Goal: Task Accomplishment & Management: Use online tool/utility

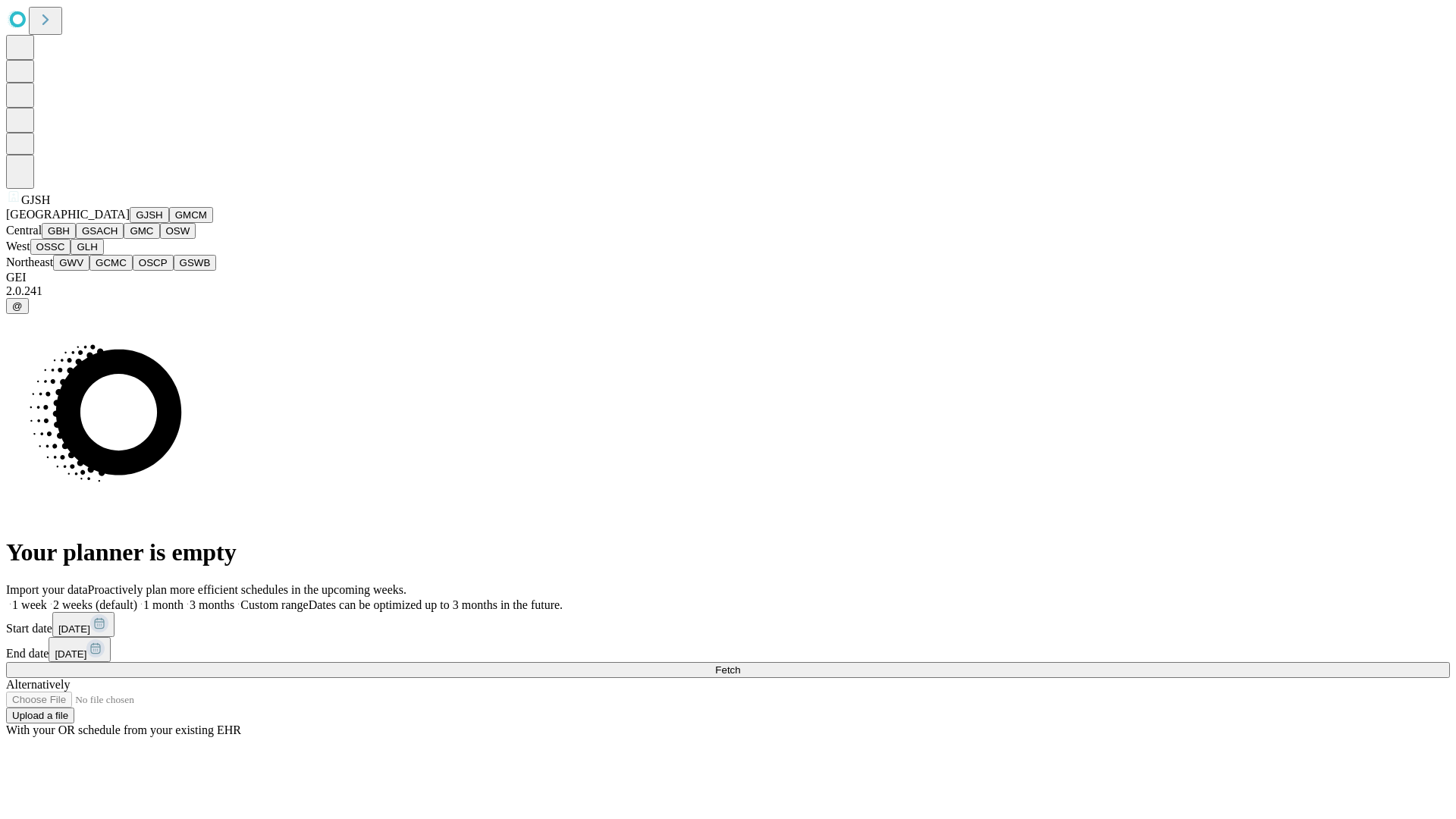
click at [130, 223] on button "GJSH" at bounding box center [149, 214] width 40 height 16
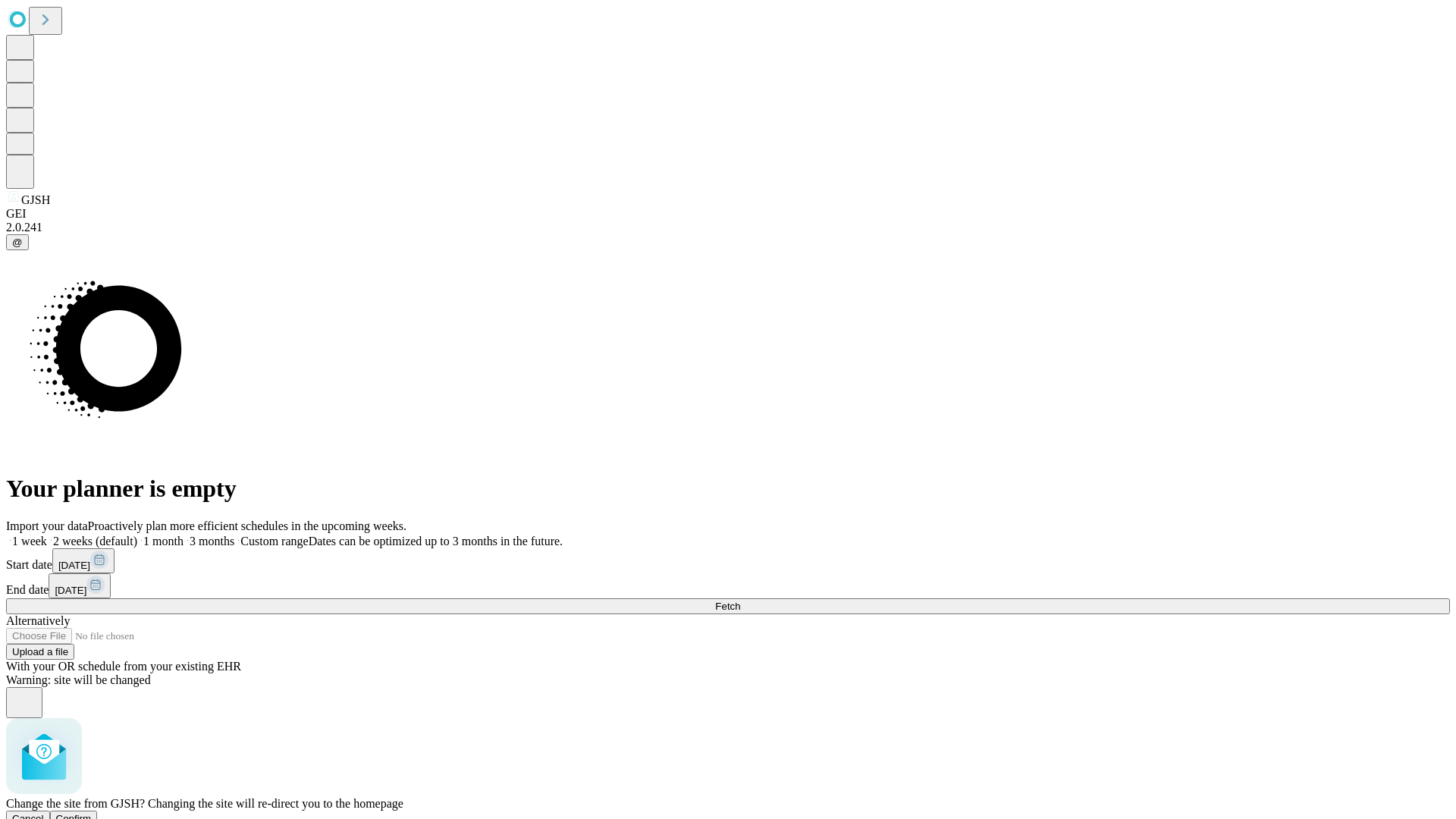
click at [92, 813] on span "Confirm" at bounding box center [74, 818] width 35 height 11
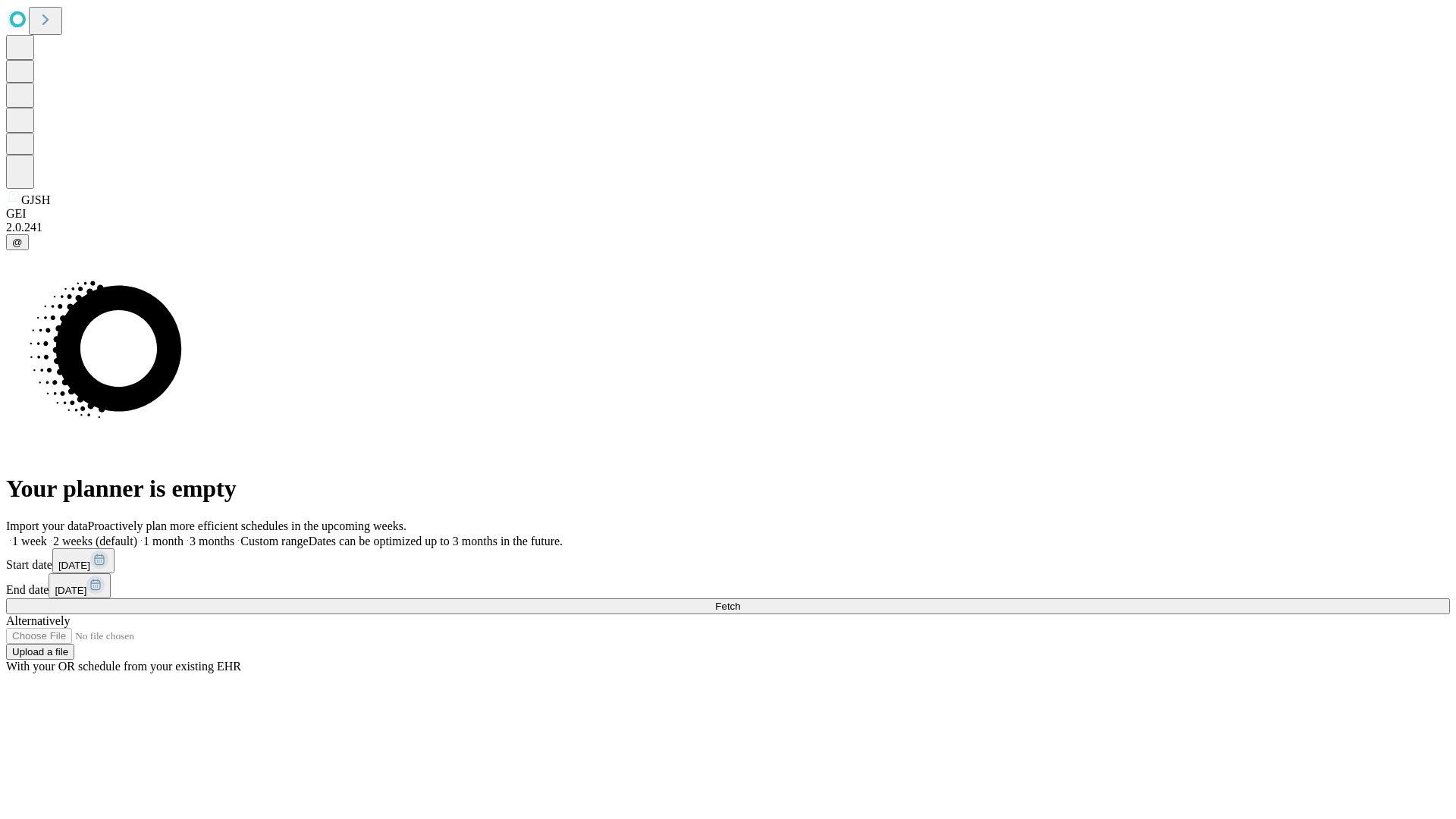
click at [184, 535] on label "1 month" at bounding box center [160, 541] width 46 height 13
click at [741, 600] on span "Fetch" at bounding box center [728, 606] width 25 height 11
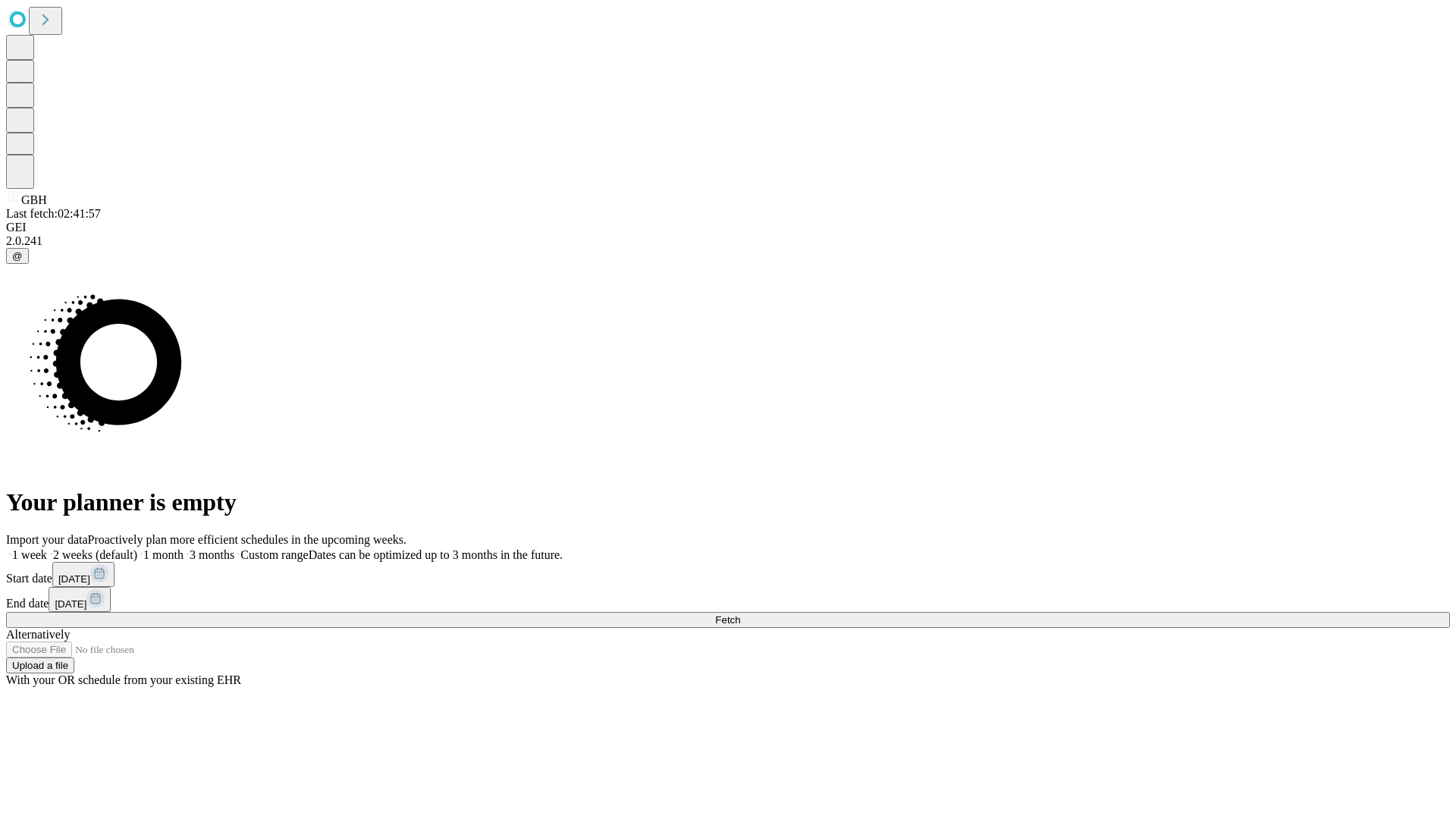
click at [184, 548] on label "1 month" at bounding box center [160, 555] width 46 height 13
click at [741, 614] on span "Fetch" at bounding box center [728, 620] width 25 height 11
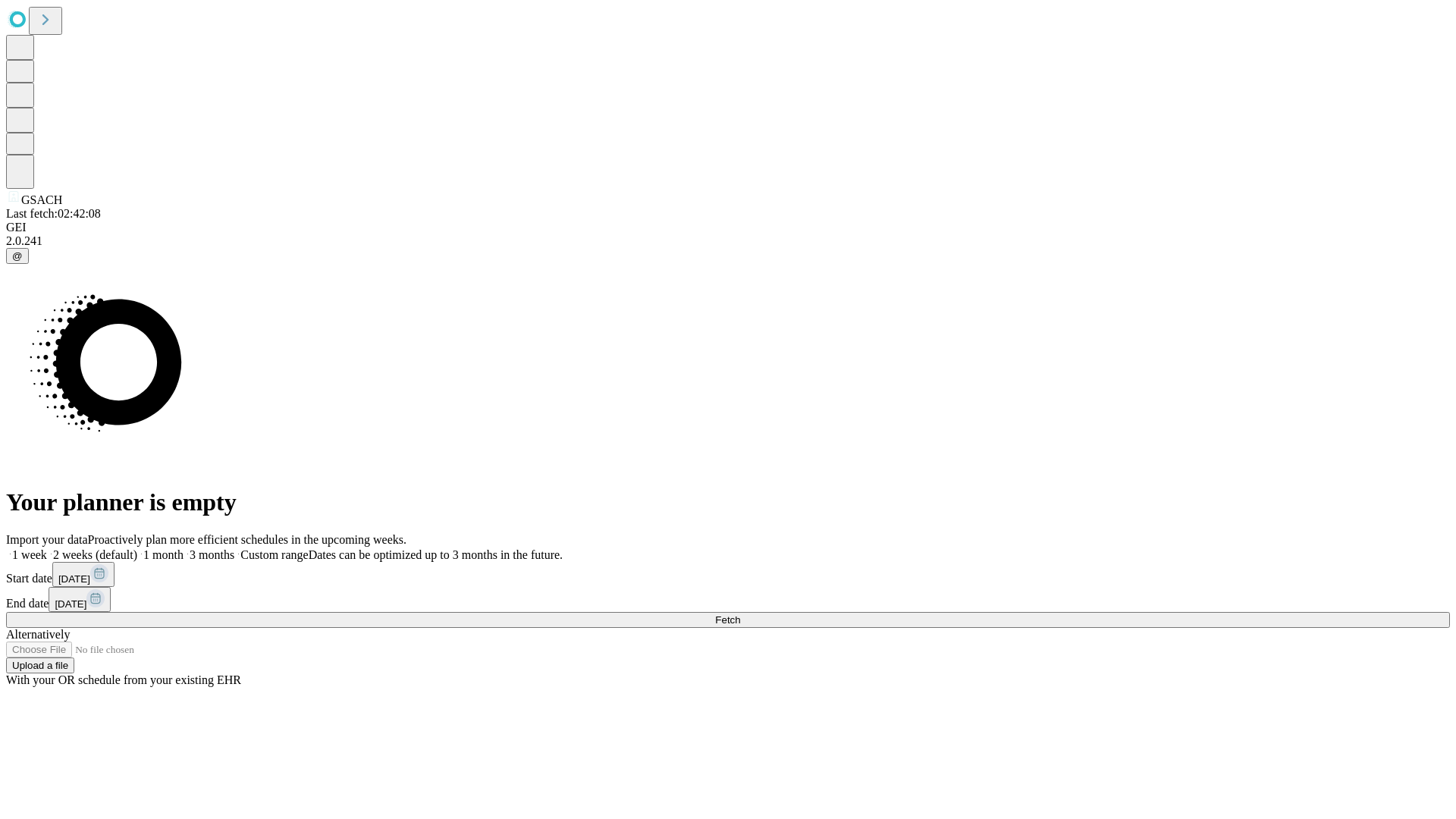
click at [741, 614] on span "Fetch" at bounding box center [728, 620] width 25 height 11
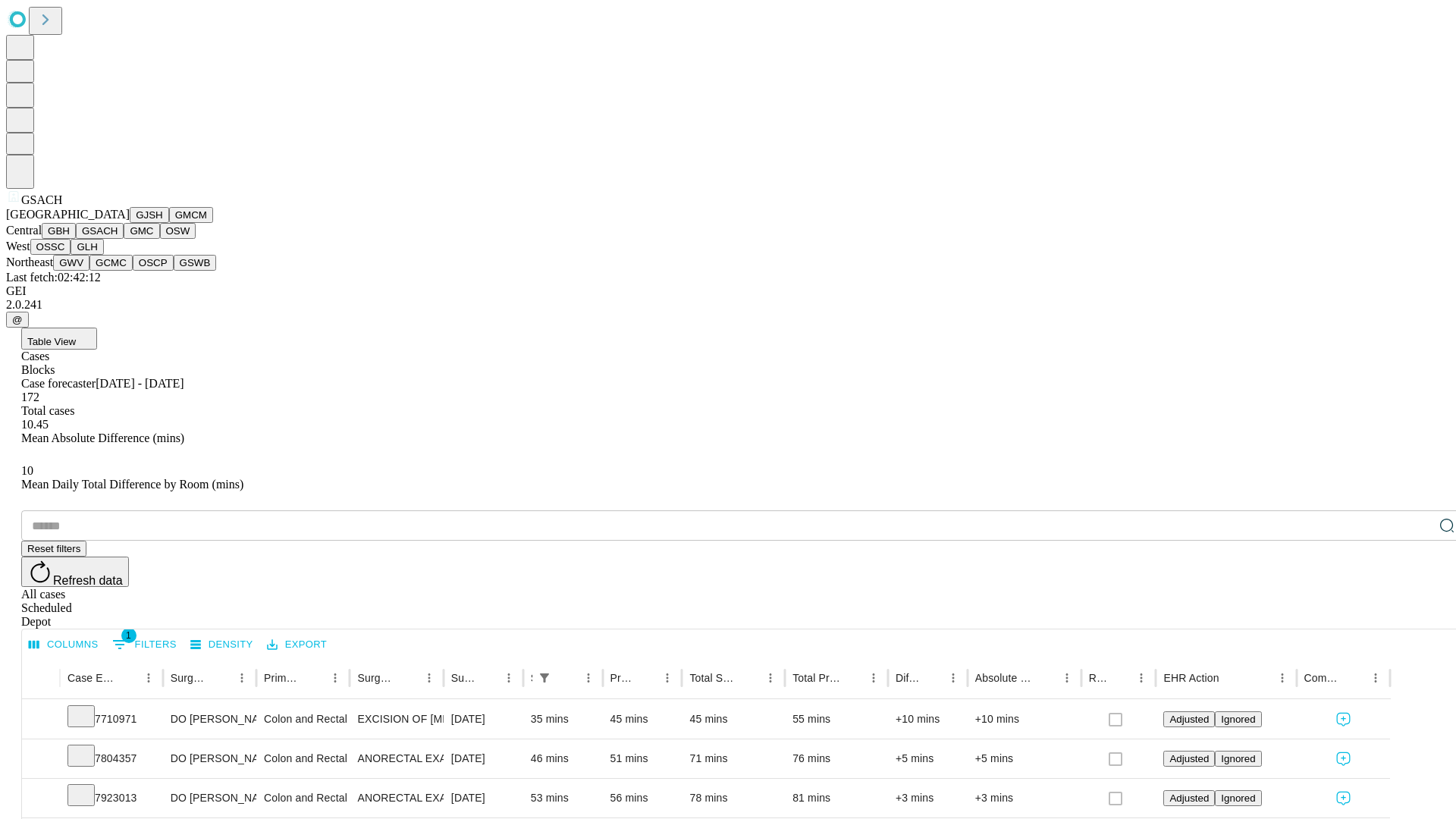
click at [123, 239] on button "GMC" at bounding box center [141, 231] width 35 height 16
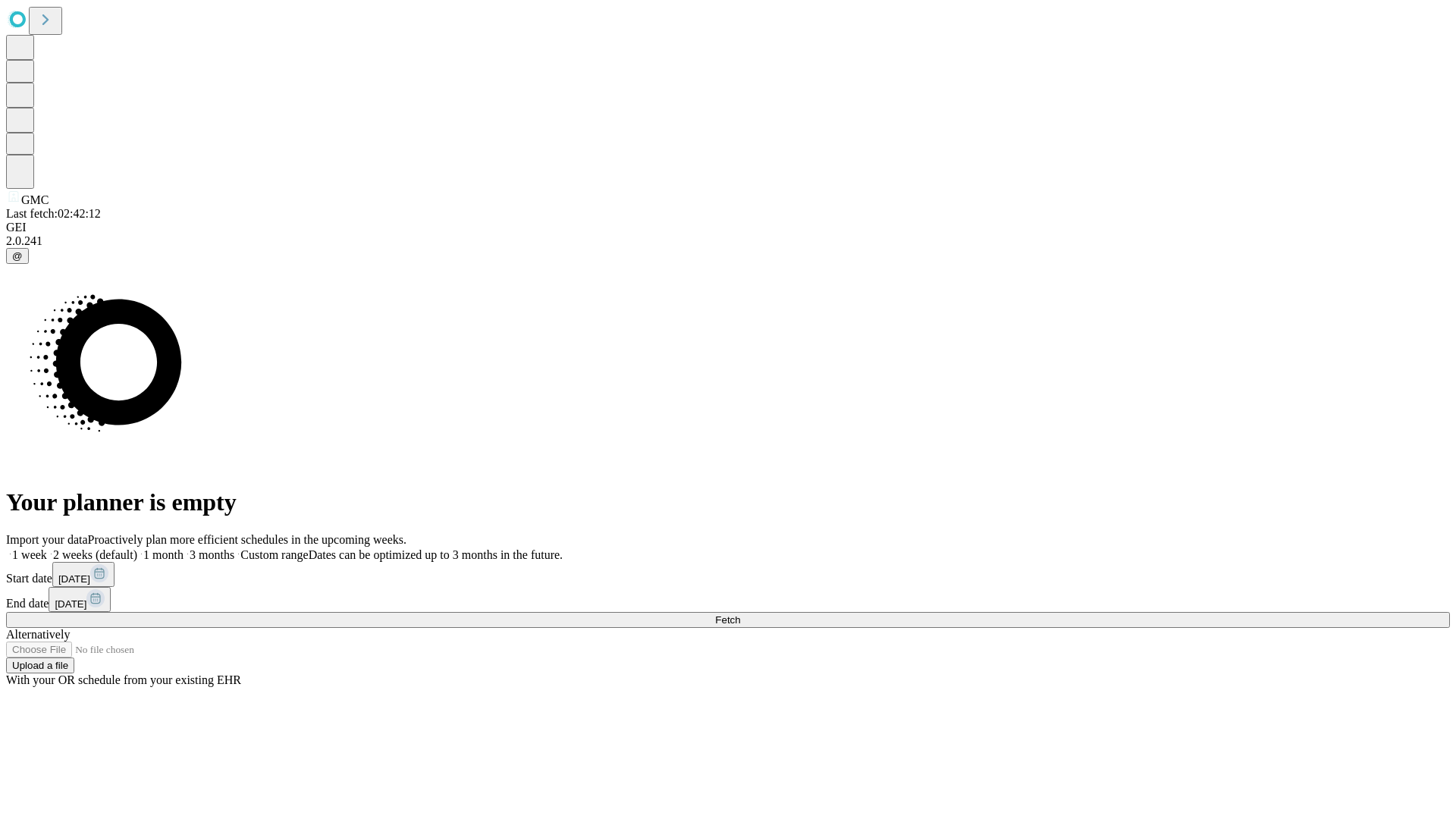
click at [741, 614] on span "Fetch" at bounding box center [728, 620] width 25 height 11
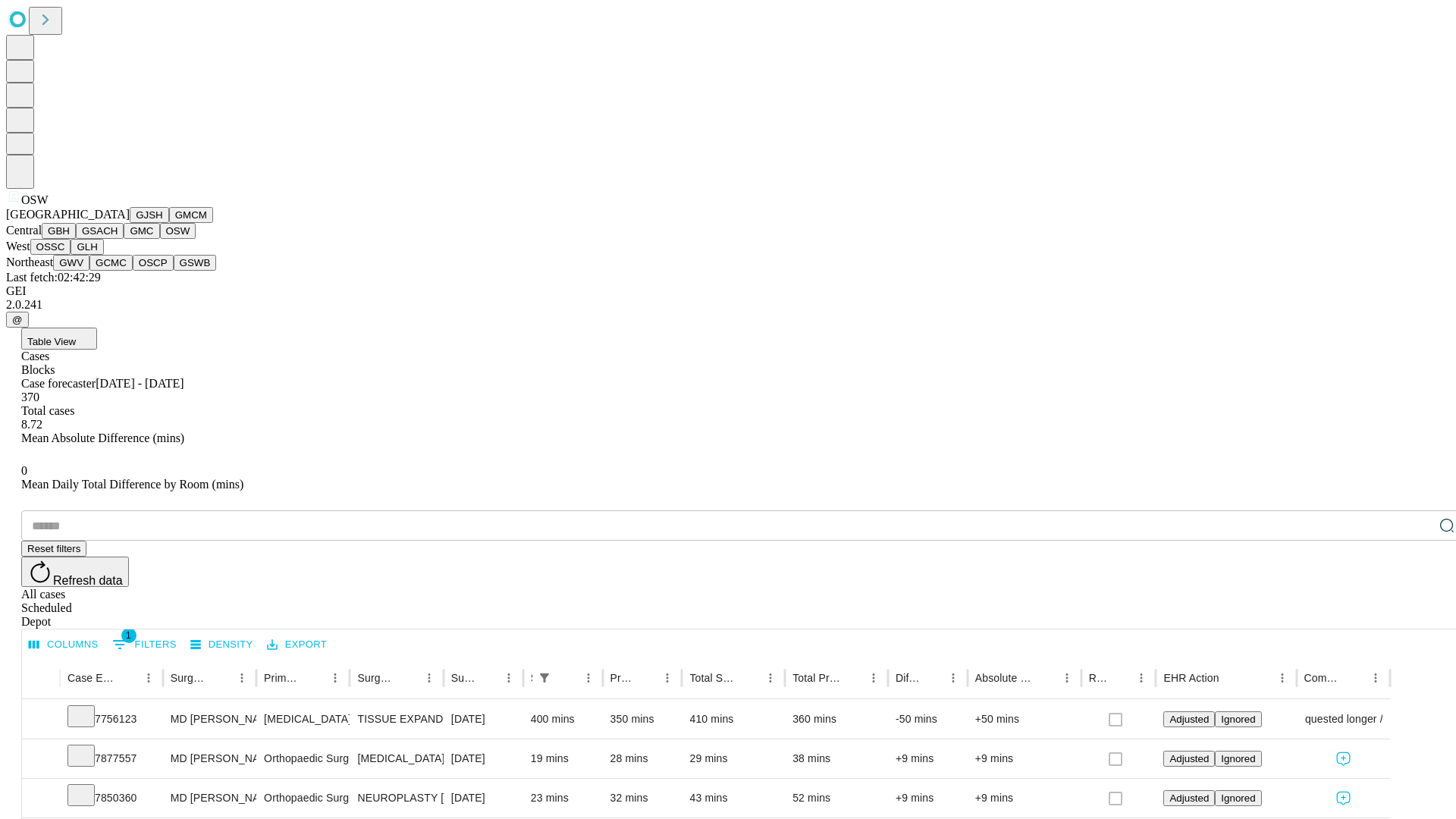
click at [71, 255] on button "OSSC" at bounding box center [51, 246] width 41 height 16
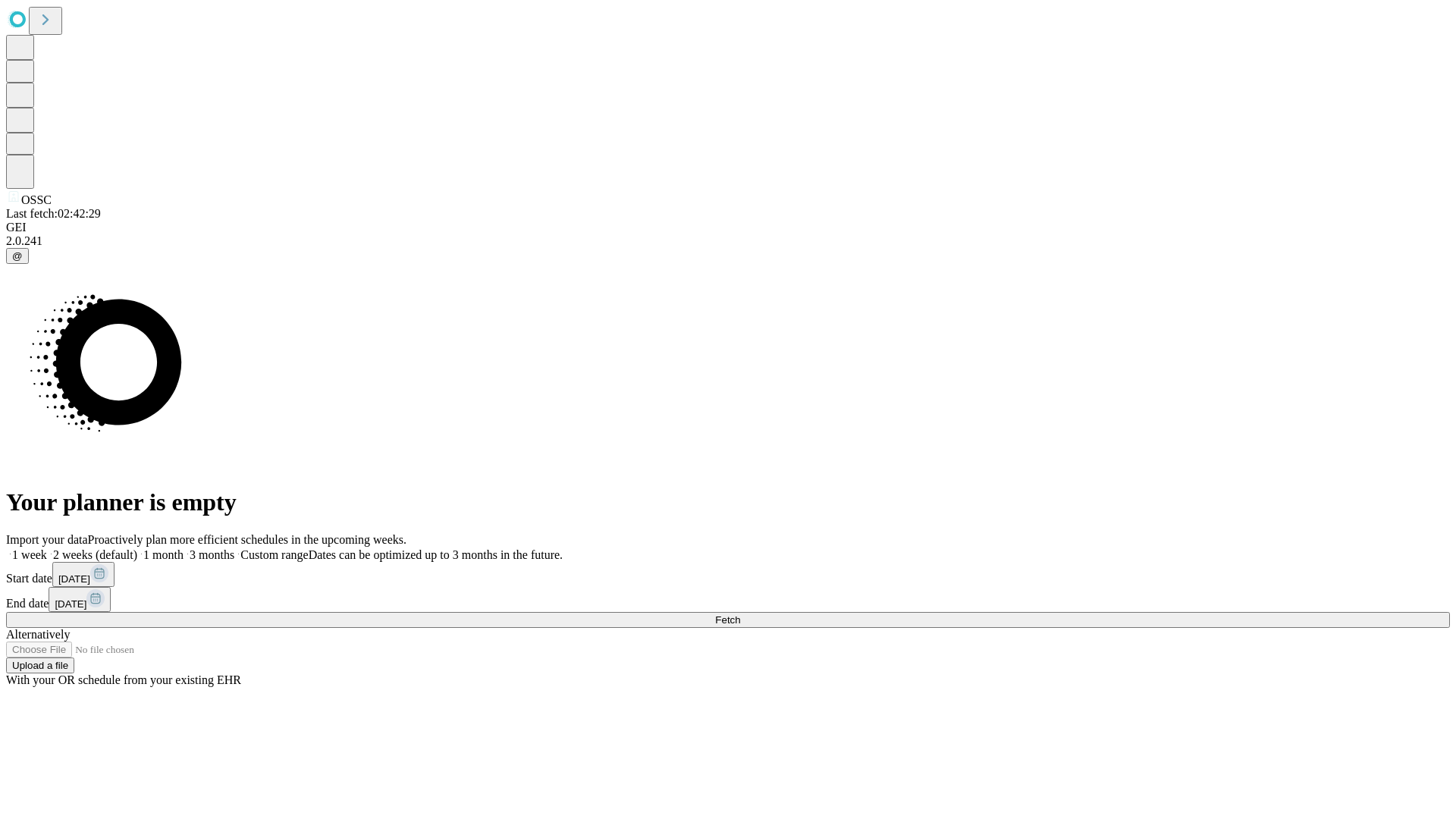
click at [184, 548] on label "1 month" at bounding box center [160, 555] width 46 height 13
click at [741, 614] on span "Fetch" at bounding box center [728, 620] width 25 height 11
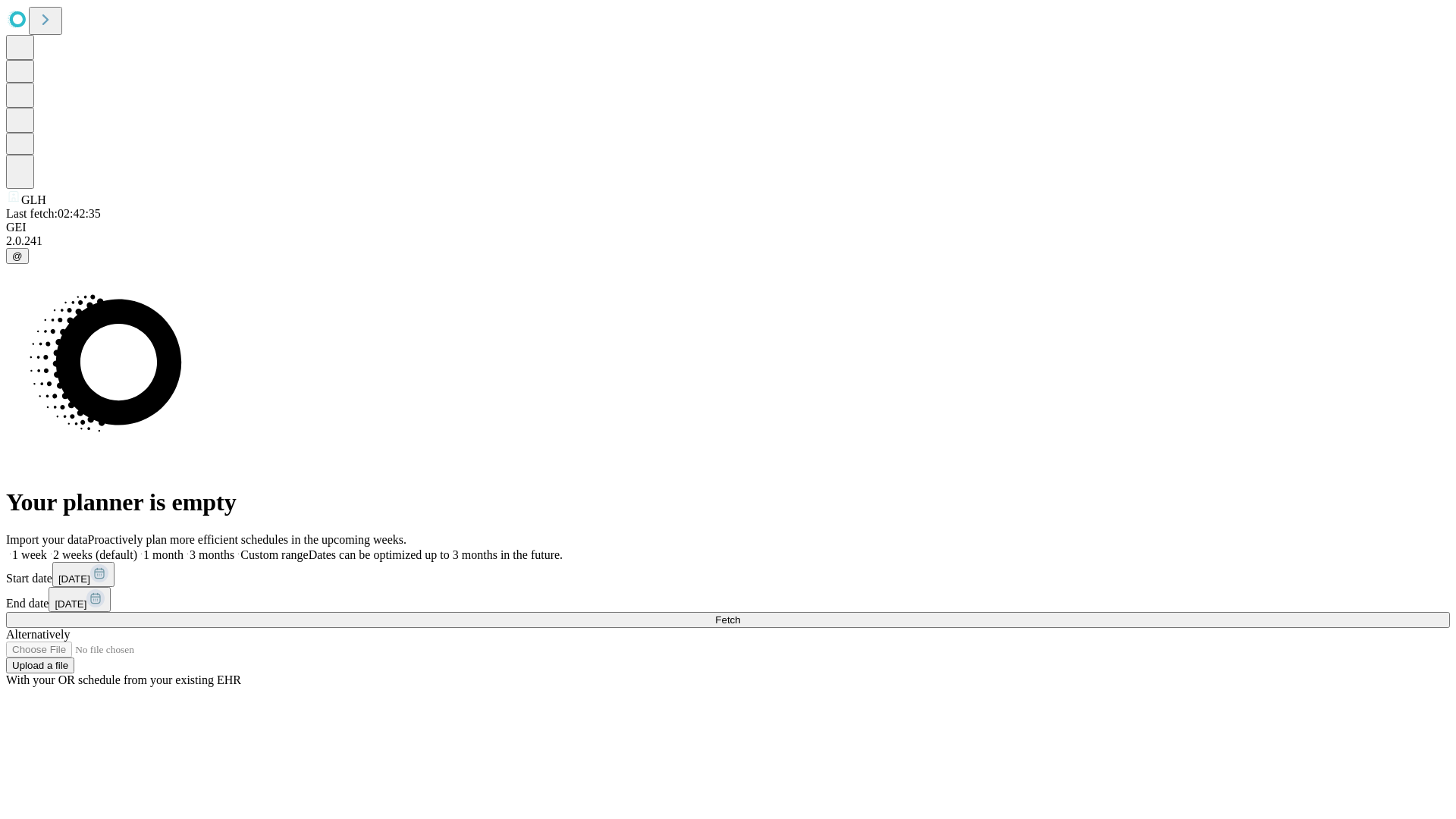
click at [184, 548] on label "1 month" at bounding box center [160, 555] width 46 height 13
click at [741, 614] on span "Fetch" at bounding box center [728, 620] width 25 height 11
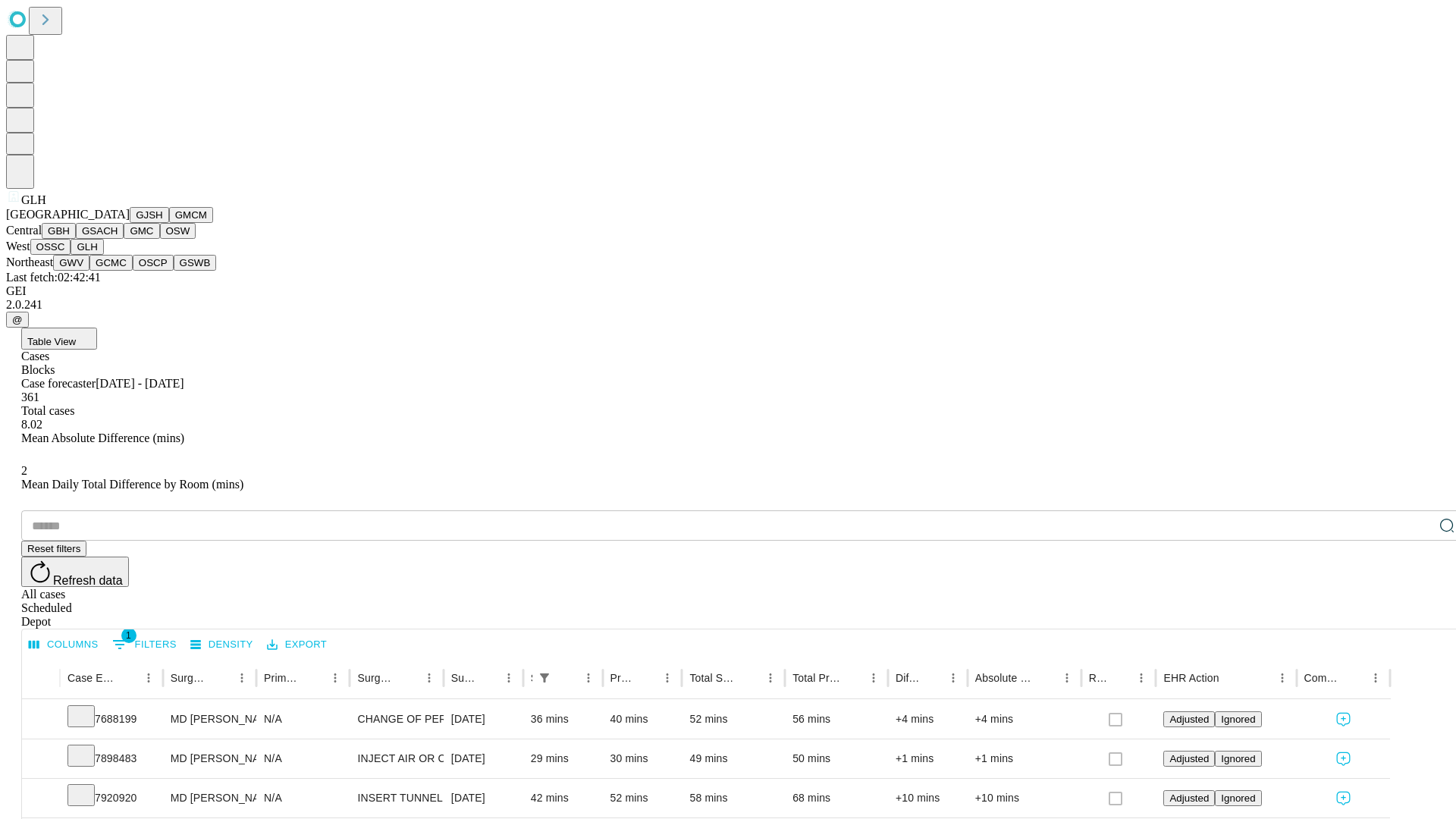
click at [90, 271] on button "GWV" at bounding box center [70, 262] width 36 height 16
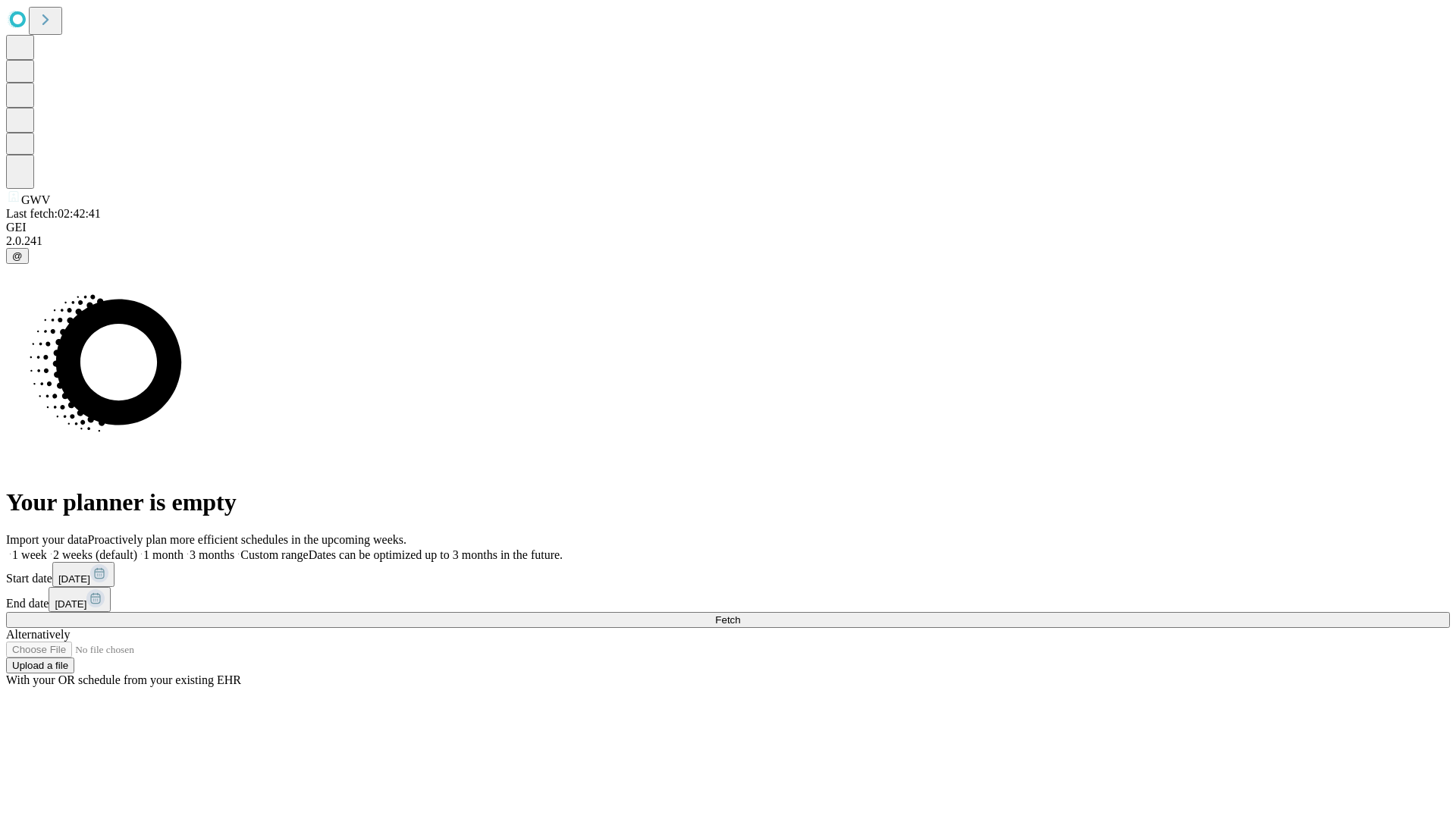
click at [184, 548] on label "1 month" at bounding box center [160, 555] width 46 height 13
click at [741, 614] on span "Fetch" at bounding box center [728, 620] width 25 height 11
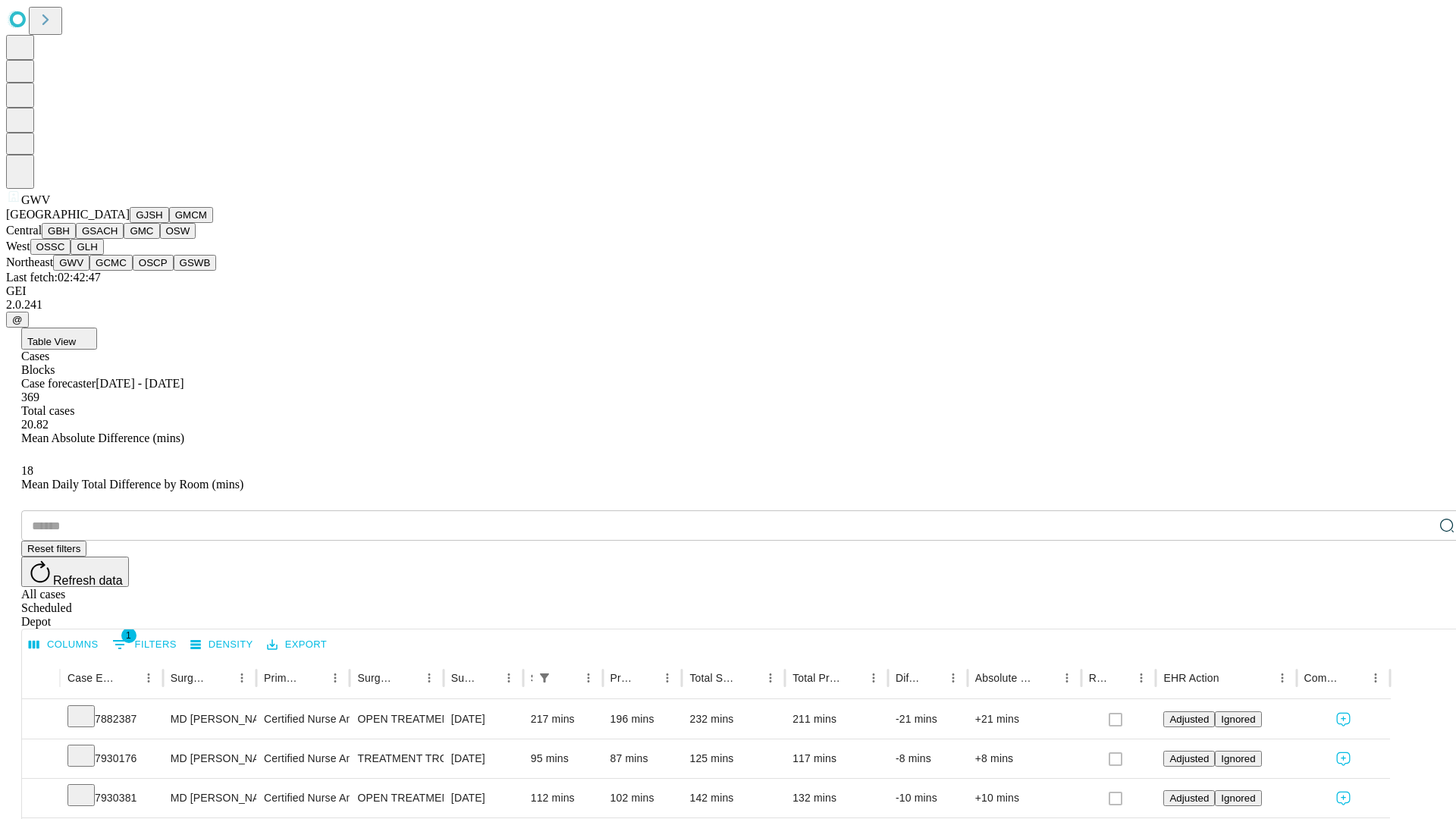
click at [118, 271] on button "GCMC" at bounding box center [111, 262] width 44 height 16
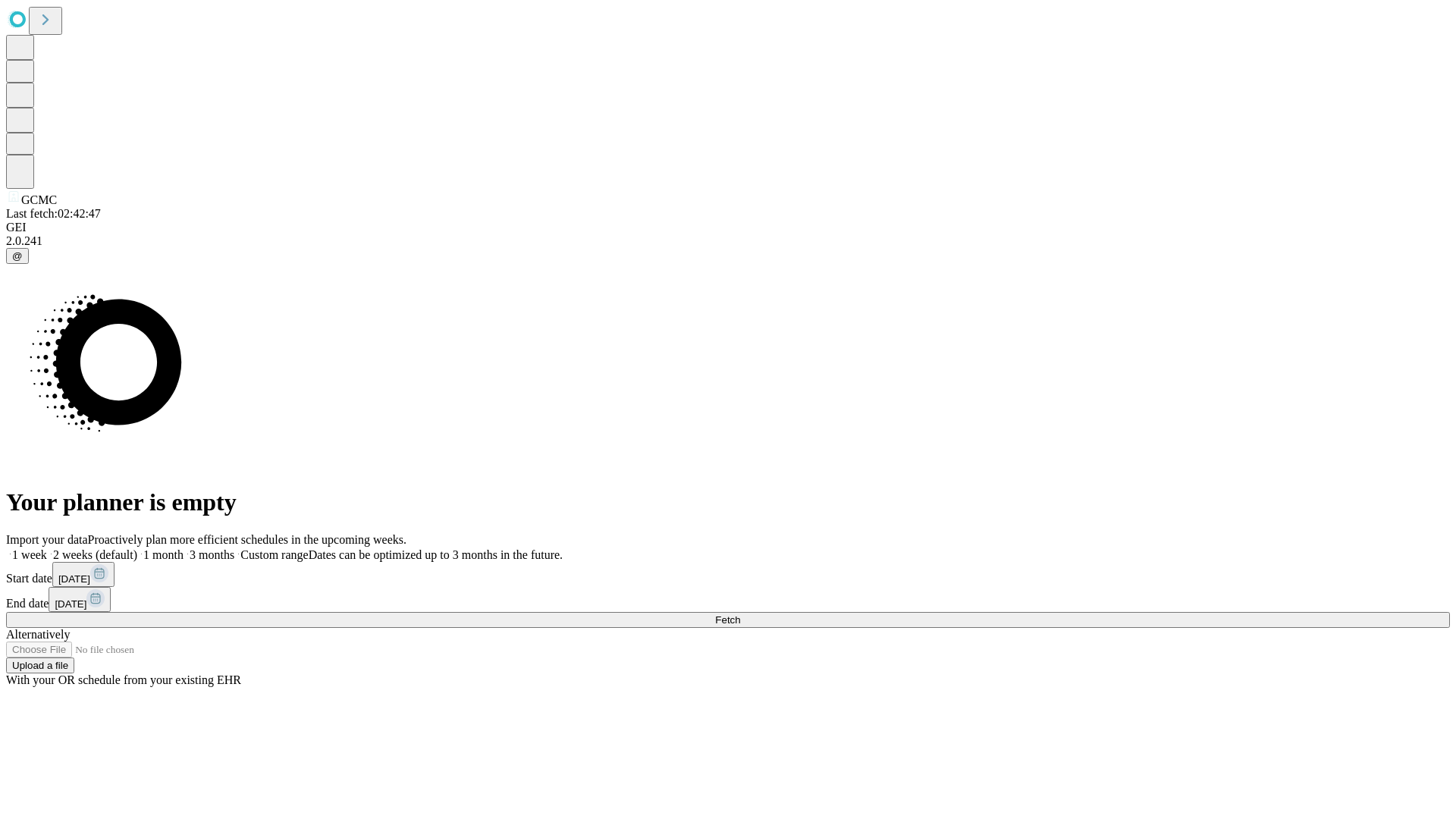
click at [184, 548] on label "1 month" at bounding box center [160, 555] width 46 height 13
click at [741, 614] on span "Fetch" at bounding box center [728, 620] width 25 height 11
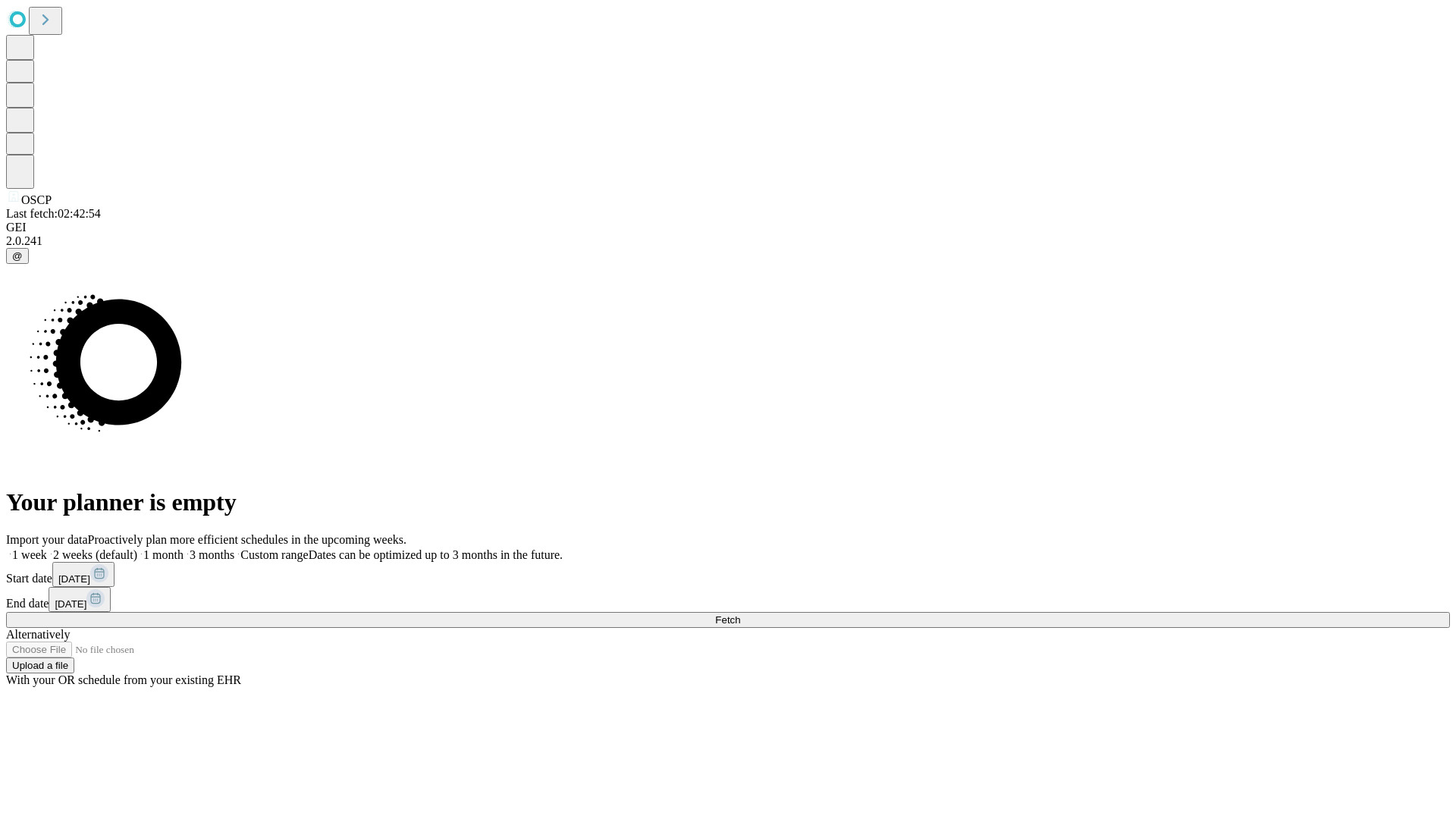
click at [184, 548] on label "1 month" at bounding box center [160, 555] width 46 height 13
click at [741, 614] on span "Fetch" at bounding box center [728, 620] width 25 height 11
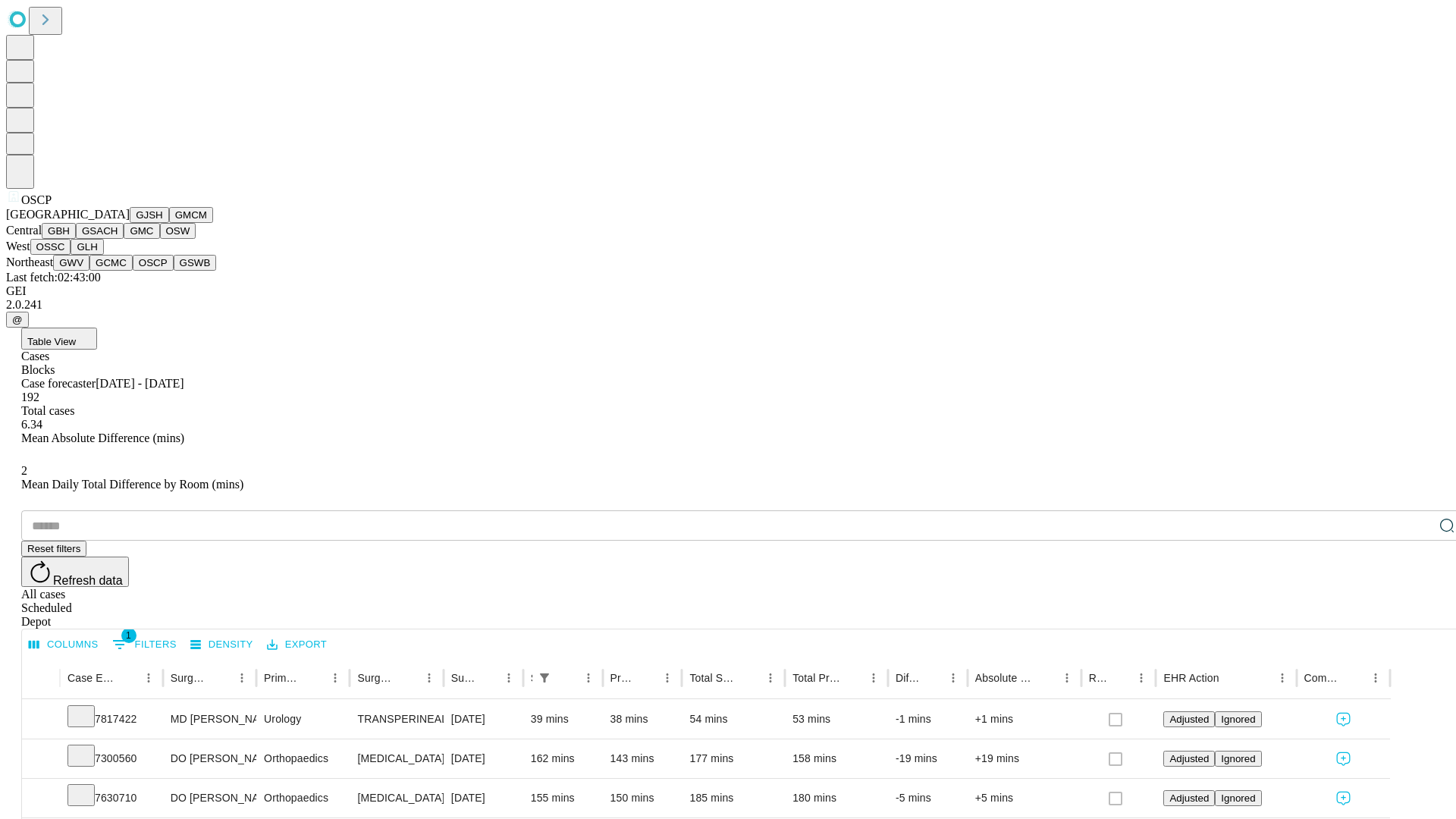
click at [173, 271] on button "GSWB" at bounding box center [195, 262] width 44 height 16
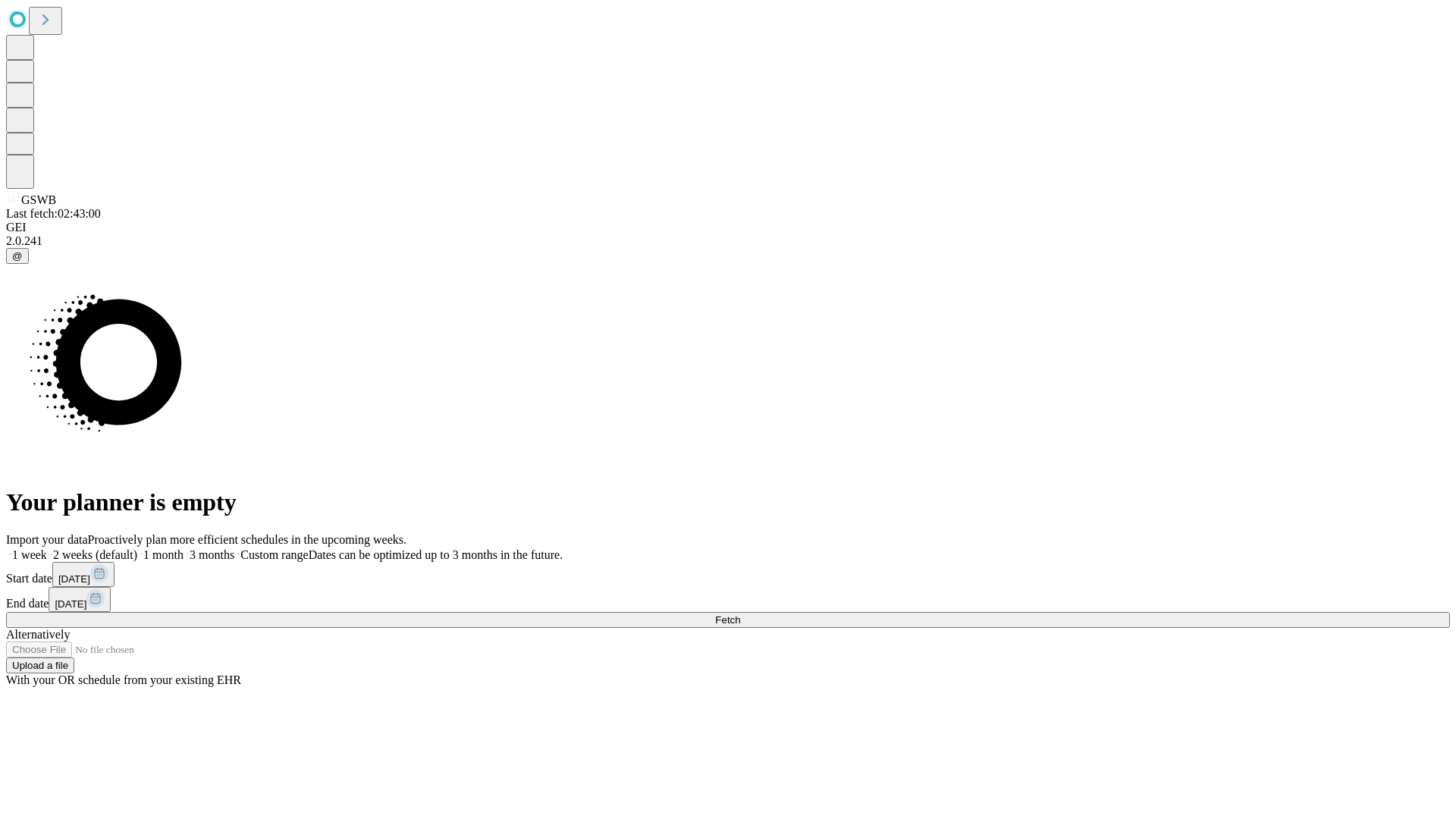
click at [741, 614] on span "Fetch" at bounding box center [728, 620] width 25 height 11
